Goal: Information Seeking & Learning: Learn about a topic

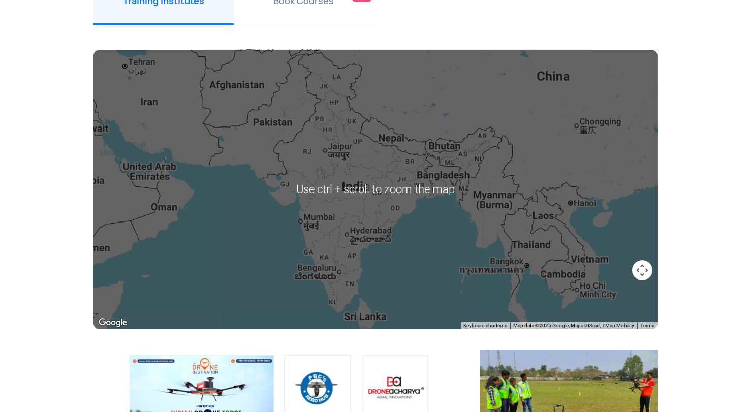
scroll to position [159, 0]
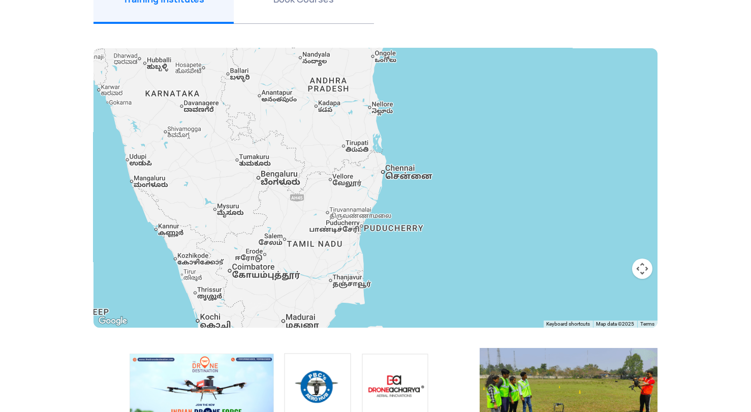
drag, startPoint x: 348, startPoint y: 261, endPoint x: 302, endPoint y: 122, distance: 146.5
click at [302, 122] on div at bounding box center [375, 187] width 564 height 279
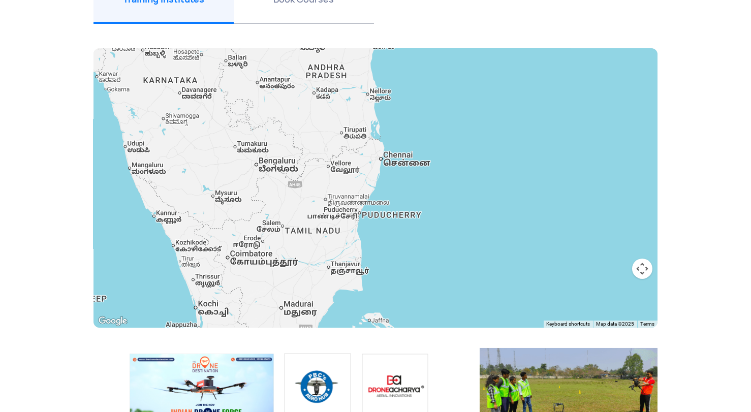
drag, startPoint x: 340, startPoint y: 105, endPoint x: 337, endPoint y: 81, distance: 24.6
click at [337, 81] on div at bounding box center [375, 187] width 564 height 279
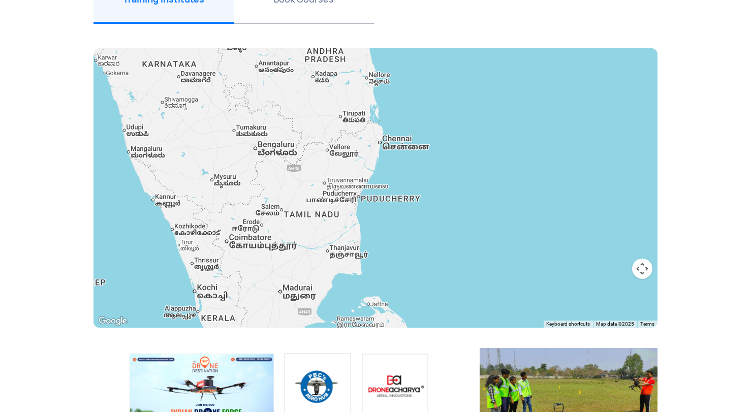
scroll to position [160, 0]
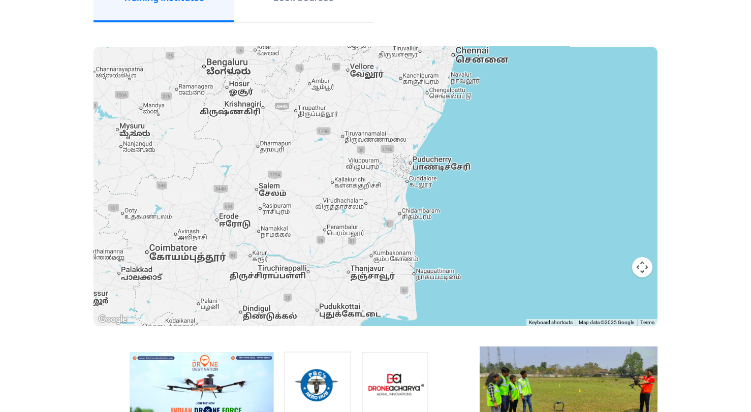
click at [467, 60] on div at bounding box center [375, 186] width 564 height 279
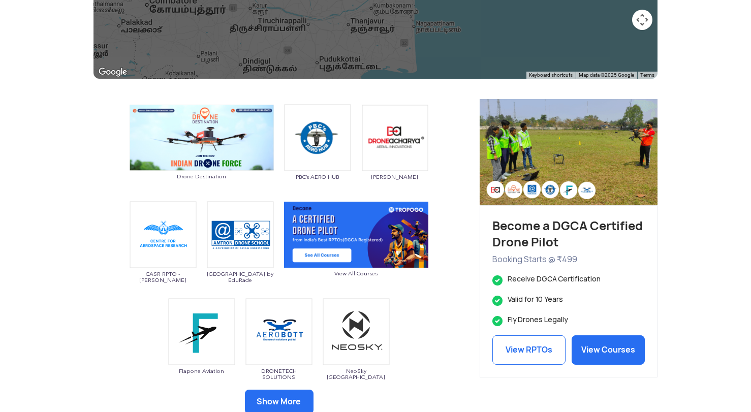
scroll to position [406, 0]
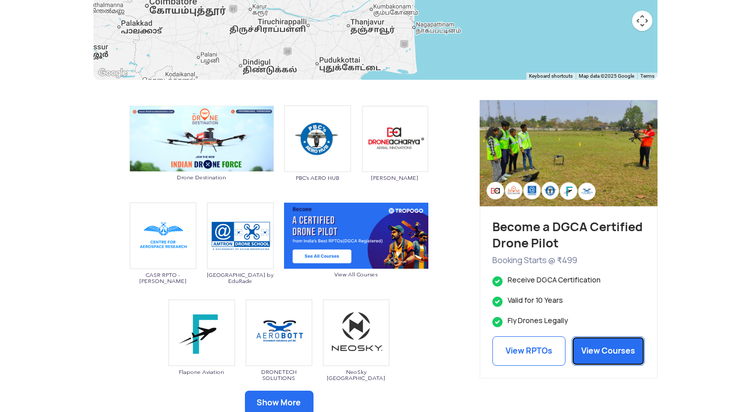
click at [601, 348] on link "View Courses" at bounding box center [608, 350] width 73 height 29
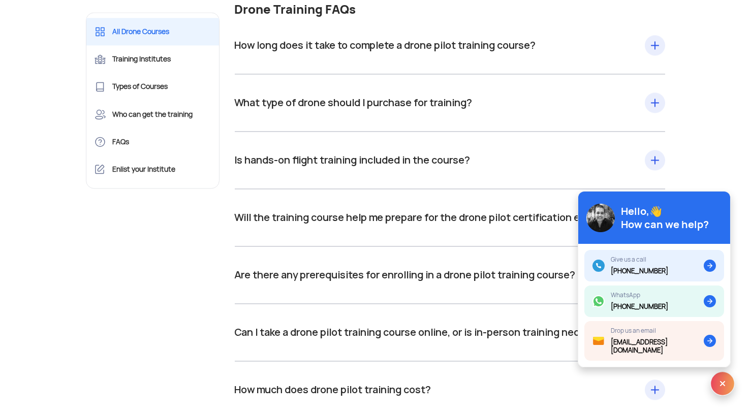
scroll to position [10921, 0]
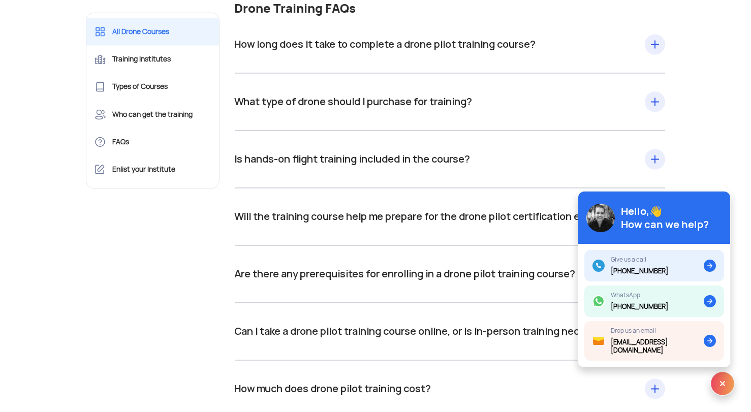
click at [654, 64] on div "How long does it take to complete a drone pilot training course? Drone pilot tr…" at bounding box center [450, 44] width 431 height 57
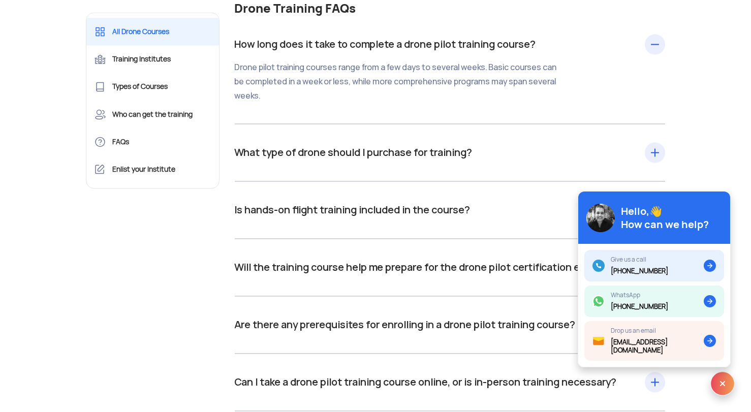
click at [654, 64] on div "How long does it take to complete a drone pilot training course? Drone pilot tr…" at bounding box center [450, 70] width 431 height 108
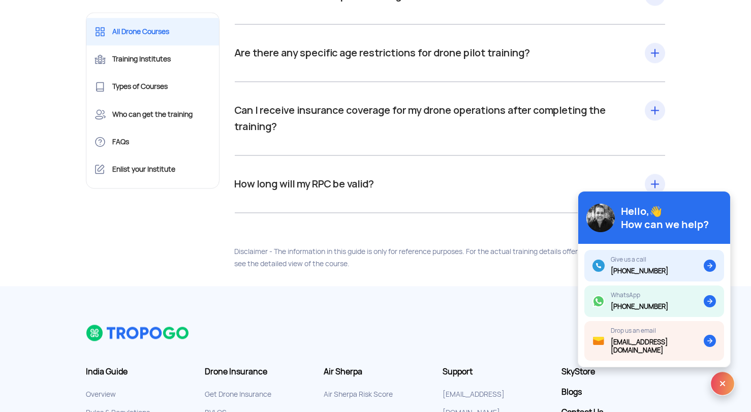
scroll to position [11348, 0]
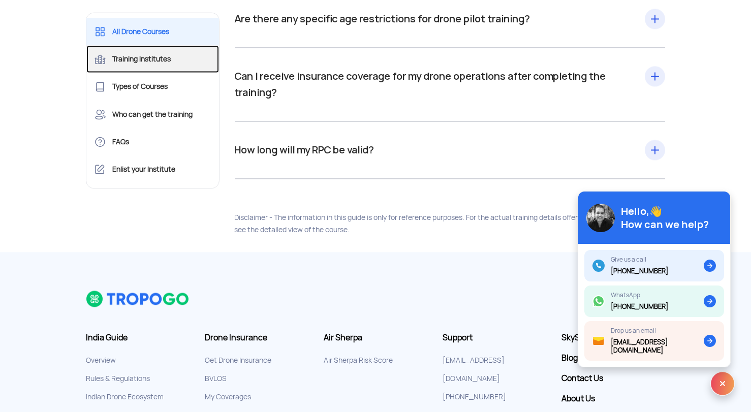
click at [138, 51] on link "Training Institutes" at bounding box center [152, 58] width 133 height 27
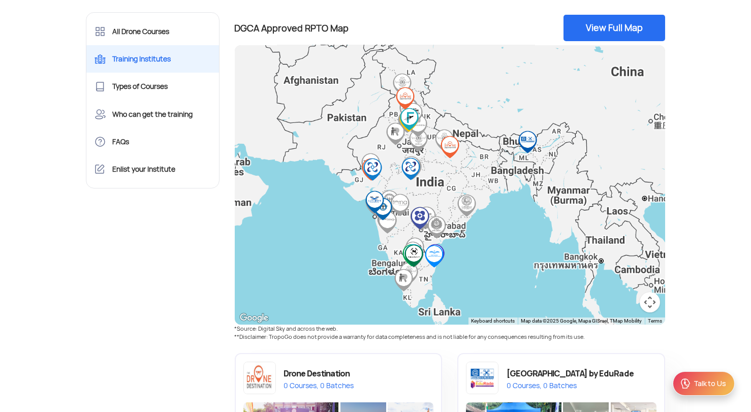
scroll to position [353, 0]
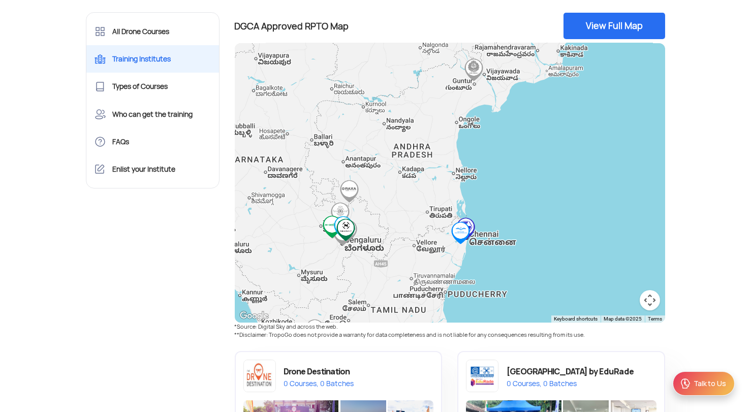
drag, startPoint x: 494, startPoint y: 258, endPoint x: 488, endPoint y: 189, distance: 68.9
click at [488, 189] on div at bounding box center [450, 182] width 431 height 279
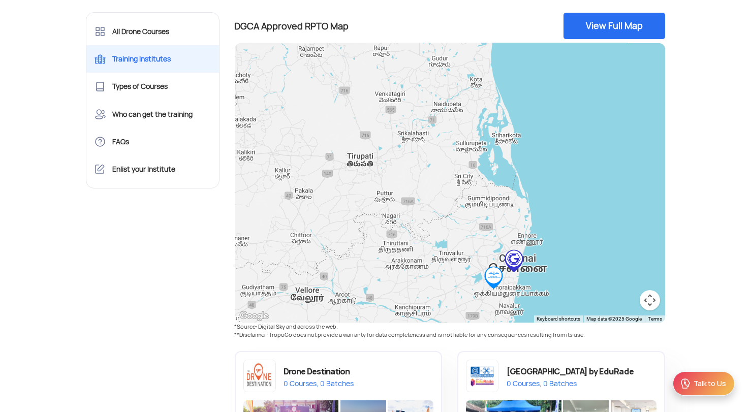
drag, startPoint x: 461, startPoint y: 217, endPoint x: 398, endPoint y: 131, distance: 107.0
click at [398, 131] on div at bounding box center [450, 182] width 431 height 279
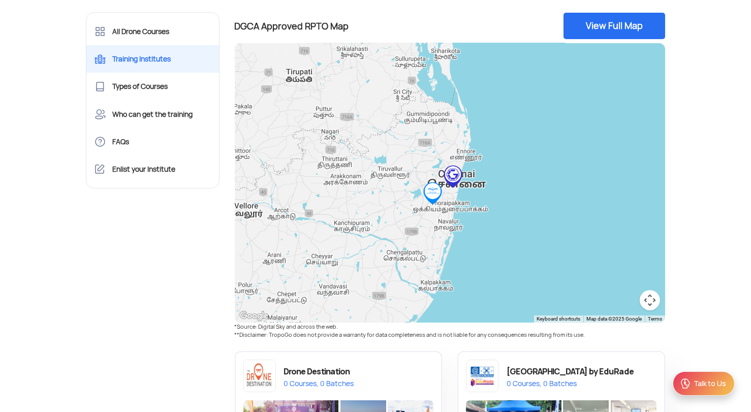
click at [424, 191] on img "CASR RPTO, Anna University" at bounding box center [432, 193] width 23 height 23
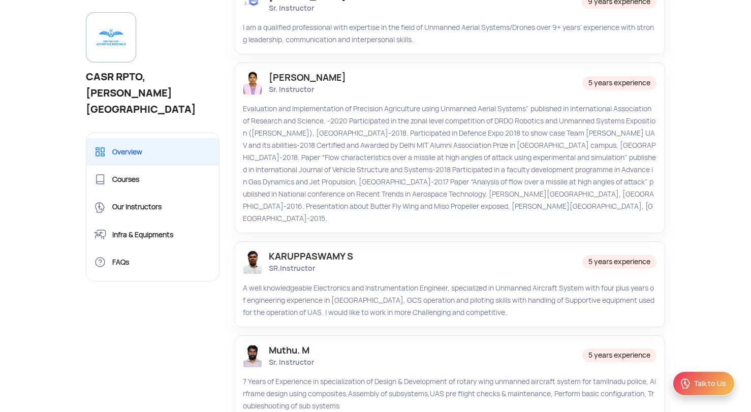
scroll to position [706, 0]
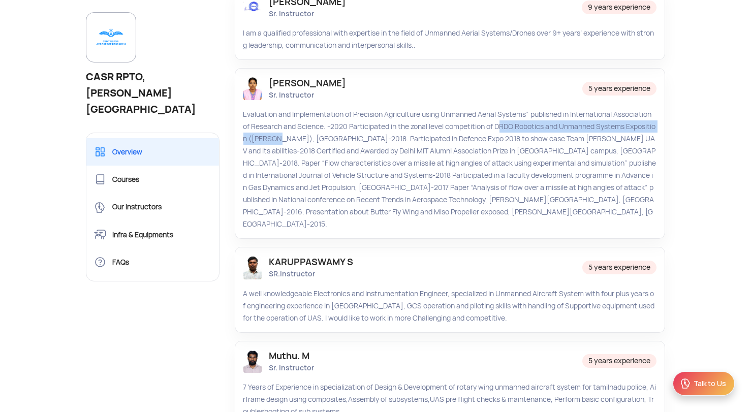
drag, startPoint x: 495, startPoint y: 105, endPoint x: 277, endPoint y: 115, distance: 217.7
click at [277, 115] on div "Evaluation and Implementation of Precision Agriculture using Unmanned Aerial Sy…" at bounding box center [450, 169] width 414 height 122
drag, startPoint x: 277, startPoint y: 115, endPoint x: 258, endPoint y: 116, distance: 19.3
click at [261, 149] on div "Evaluation and Implementation of Precision Agriculture using Unmanned Aerial Sy…" at bounding box center [450, 169] width 414 height 122
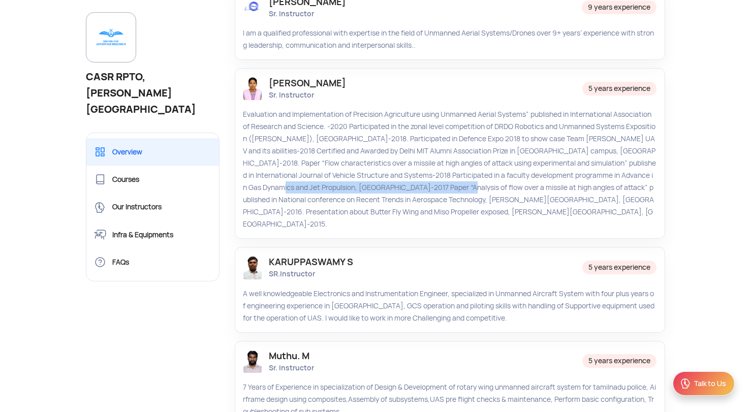
drag, startPoint x: 397, startPoint y: 168, endPoint x: 639, endPoint y: 156, distance: 241.6
click at [639, 156] on div "Evaluation and Implementation of Precision Agriculture using Unmanned Aerial Sy…" at bounding box center [450, 169] width 414 height 122
drag, startPoint x: 639, startPoint y: 156, endPoint x: 644, endPoint y: 152, distance: 6.6
click at [491, 188] on div "Evaluation and Implementation of Precision Agriculture using Unmanned Aerial Sy…" at bounding box center [450, 169] width 414 height 122
drag, startPoint x: 485, startPoint y: 179, endPoint x: 530, endPoint y: 180, distance: 45.2
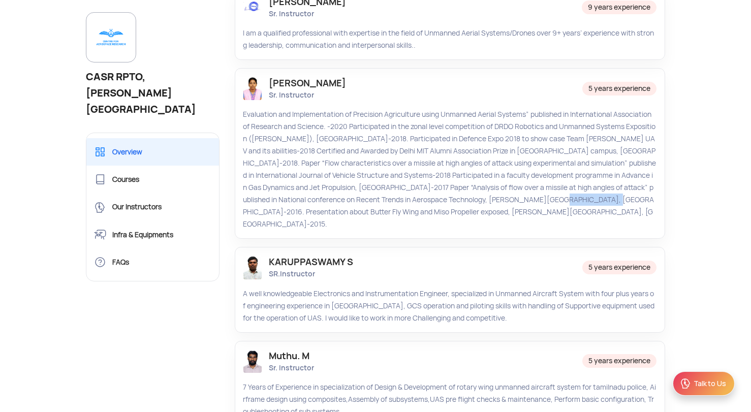
click at [530, 180] on div "Evaluation and Implementation of Precision Agriculture using Unmanned Aerial Sy…" at bounding box center [450, 169] width 414 height 122
drag, startPoint x: 530, startPoint y: 180, endPoint x: 519, endPoint y: 179, distance: 10.7
click at [483, 168] on div "Evaluation and Implementation of Precision Agriculture using Unmanned Aerial Sy…" at bounding box center [450, 169] width 414 height 122
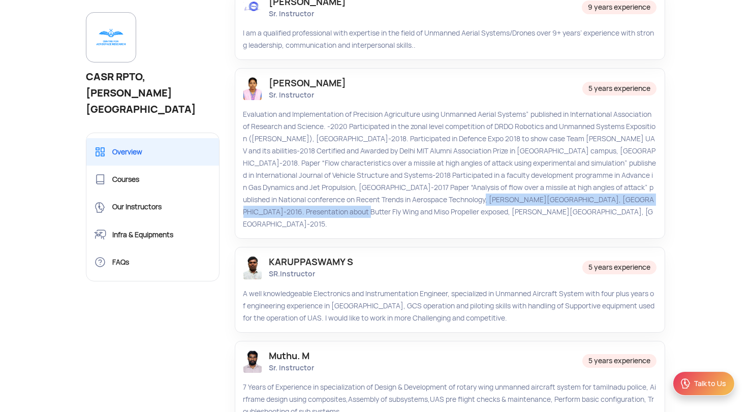
drag, startPoint x: 421, startPoint y: 179, endPoint x: 568, endPoint y: 193, distance: 147.5
click at [568, 193] on div "Evaluation and Implementation of Precision Agriculture using Unmanned Aerial Sy…" at bounding box center [450, 169] width 414 height 122
drag, startPoint x: 568, startPoint y: 193, endPoint x: 553, endPoint y: 177, distance: 21.2
click at [453, 192] on div "Evaluation and Implementation of Precision Agriculture using Unmanned Aerial Sy…" at bounding box center [450, 169] width 414 height 122
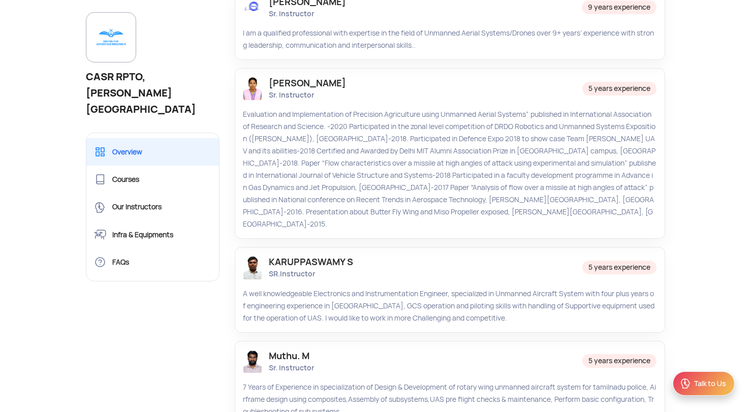
click at [447, 166] on div "Evaluation and Implementation of Precision Agriculture using Unmanned Aerial Sy…" at bounding box center [450, 169] width 414 height 122
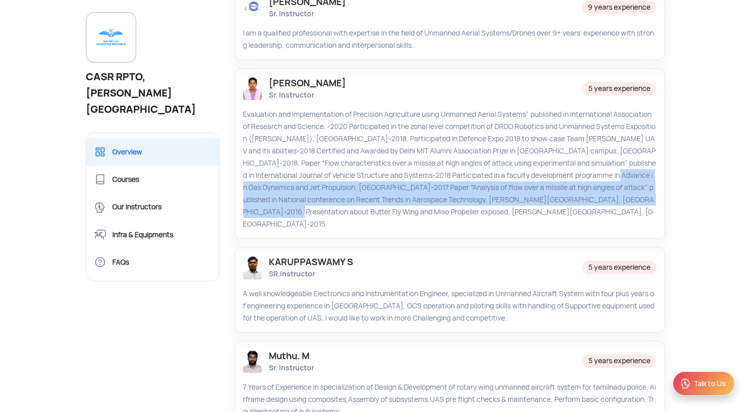
drag, startPoint x: 569, startPoint y: 154, endPoint x: 610, endPoint y: 179, distance: 48.3
click at [610, 179] on div "Evaluation and Implementation of Precision Agriculture using Unmanned Aerial Sy…" at bounding box center [450, 169] width 414 height 122
click at [618, 154] on div "Evaluation and Implementation of Precision Agriculture using Unmanned Aerial Sy…" at bounding box center [450, 169] width 414 height 122
drag, startPoint x: 616, startPoint y: 153, endPoint x: 646, endPoint y: 193, distance: 50.1
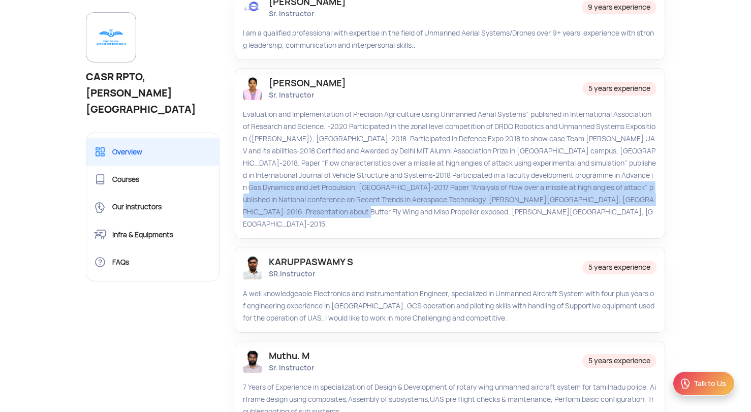
click at [646, 193] on div "Evaluation and Implementation of Precision Agriculture using Unmanned Aerial Sy…" at bounding box center [450, 169] width 414 height 122
drag, startPoint x: 646, startPoint y: 193, endPoint x: 631, endPoint y: 169, distance: 28.1
